Goal: Task Accomplishment & Management: Manage account settings

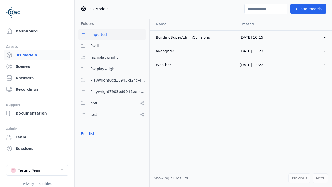
click at [87, 134] on button "Edit list" at bounding box center [88, 133] width 20 height 9
click at [91, 134] on link "Create folder" at bounding box center [93, 133] width 24 height 5
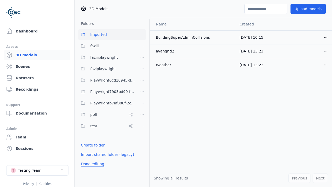
click at [91, 164] on button "Done editing" at bounding box center [93, 163] width 30 height 9
click at [87, 159] on button "Done editing" at bounding box center [93, 163] width 30 height 9
click at [142, 103] on html "Support Dashboard Assets 3D Models Scenes Datasets Recordings Support Documenta…" at bounding box center [166, 93] width 332 height 187
click at [142, 130] on div "Rename" at bounding box center [144, 130] width 35 height 8
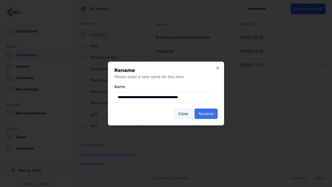
click at [164, 97] on input "**********" at bounding box center [165, 97] width 100 height 10
type input "**********"
click at [207, 114] on button "Rename" at bounding box center [206, 114] width 23 height 10
click at [91, 164] on button "Done editing" at bounding box center [93, 163] width 30 height 9
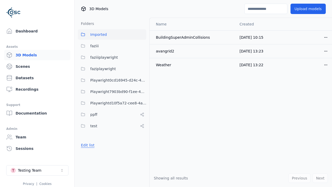
click at [87, 145] on button "Edit list" at bounding box center [88, 144] width 20 height 9
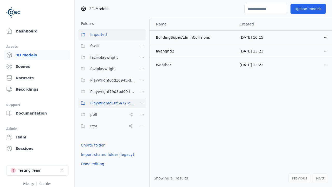
click at [142, 103] on html "Support Dashboard Assets 3D Models Scenes Datasets Recordings Support Documenta…" at bounding box center [166, 93] width 332 height 187
click at [142, 139] on div "Delete" at bounding box center [144, 139] width 35 height 8
click at [91, 164] on button "Done editing" at bounding box center [93, 163] width 30 height 9
